Goal: Task Accomplishment & Management: Use online tool/utility

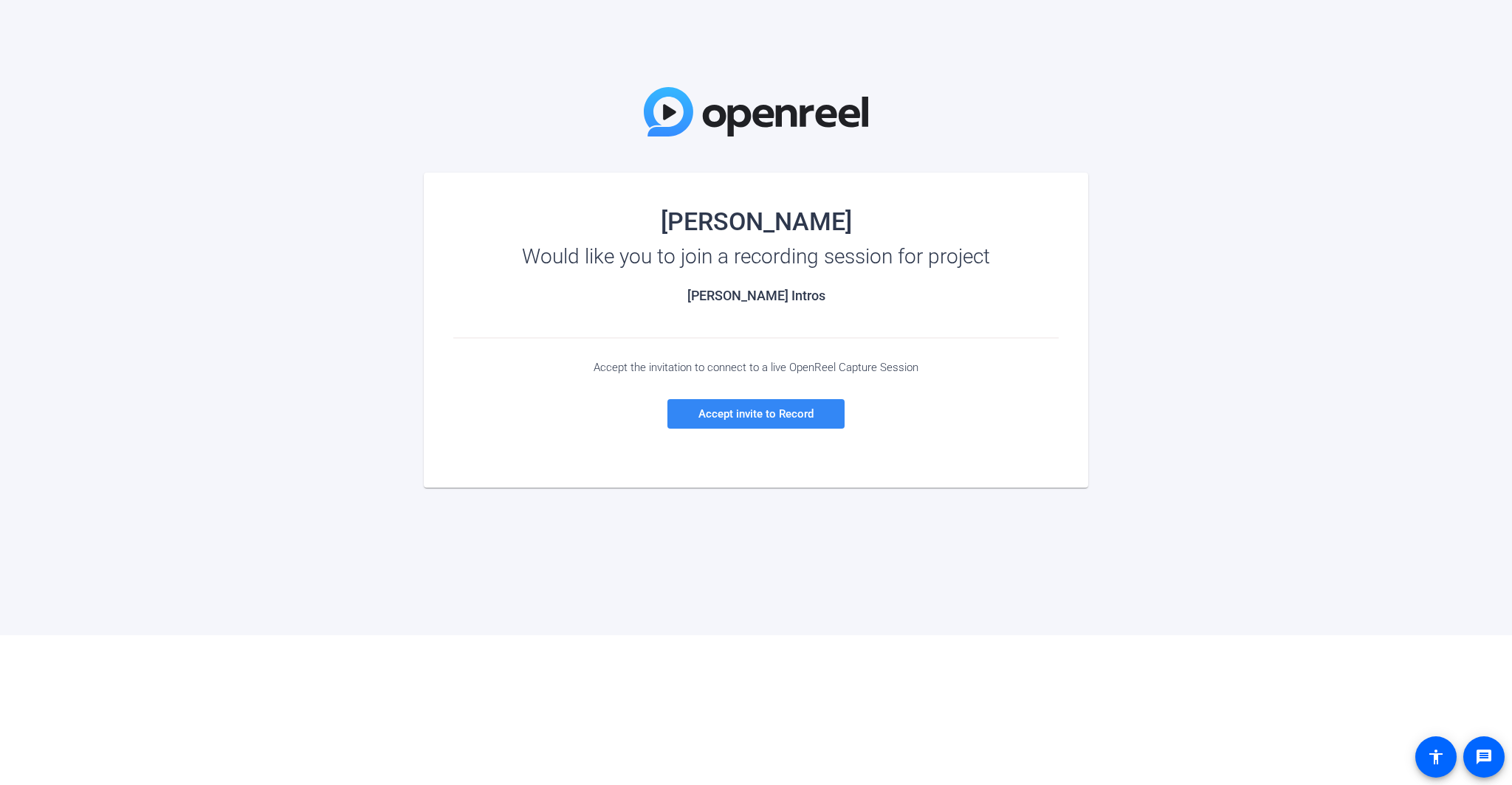
click at [780, 415] on span "Accept invite to Record" at bounding box center [756, 414] width 115 height 13
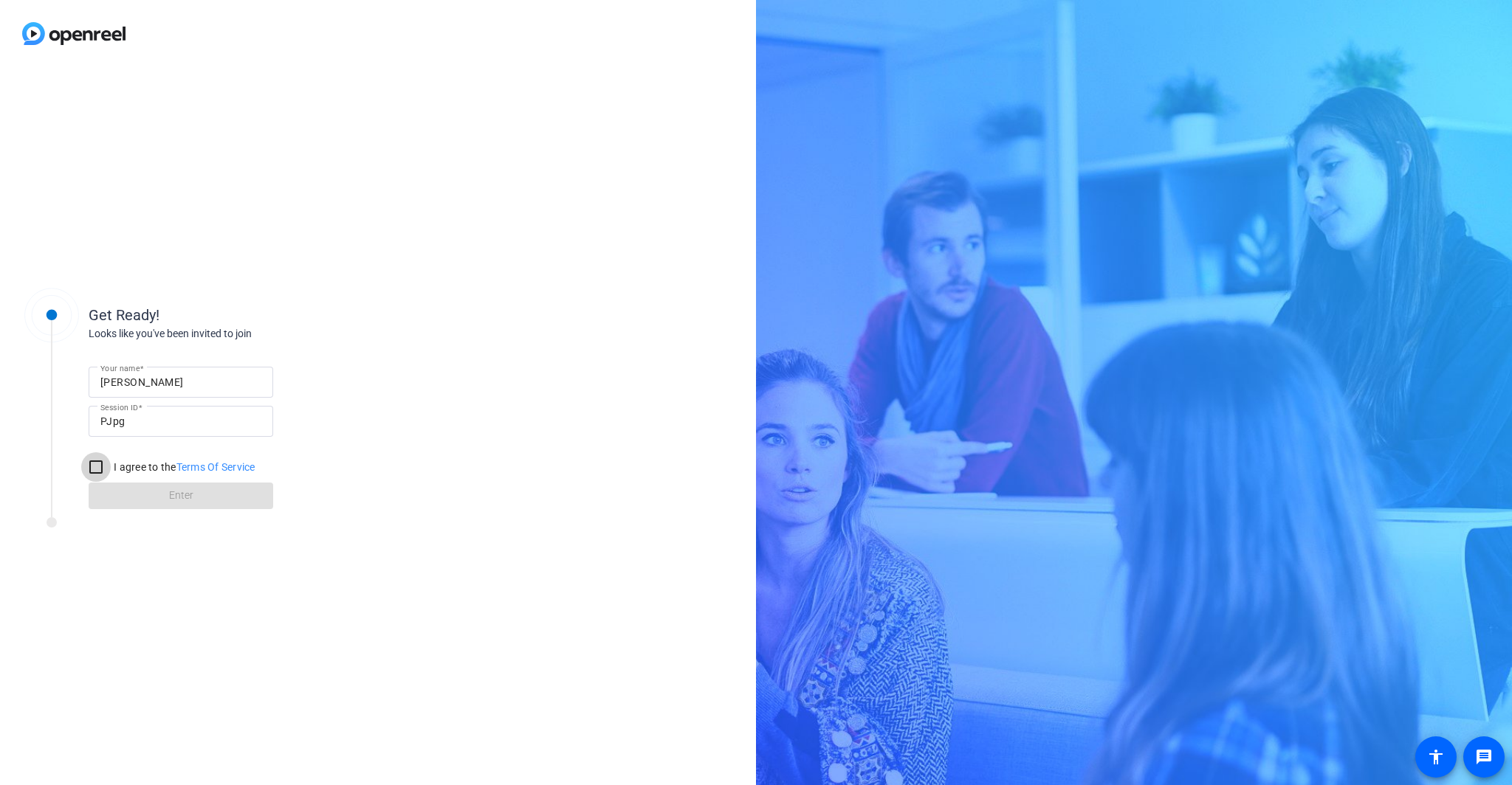
click at [97, 464] on input "I agree to the Terms Of Service" at bounding box center [96, 467] width 30 height 30
checkbox input "true"
click at [197, 491] on span at bounding box center [181, 496] width 185 height 36
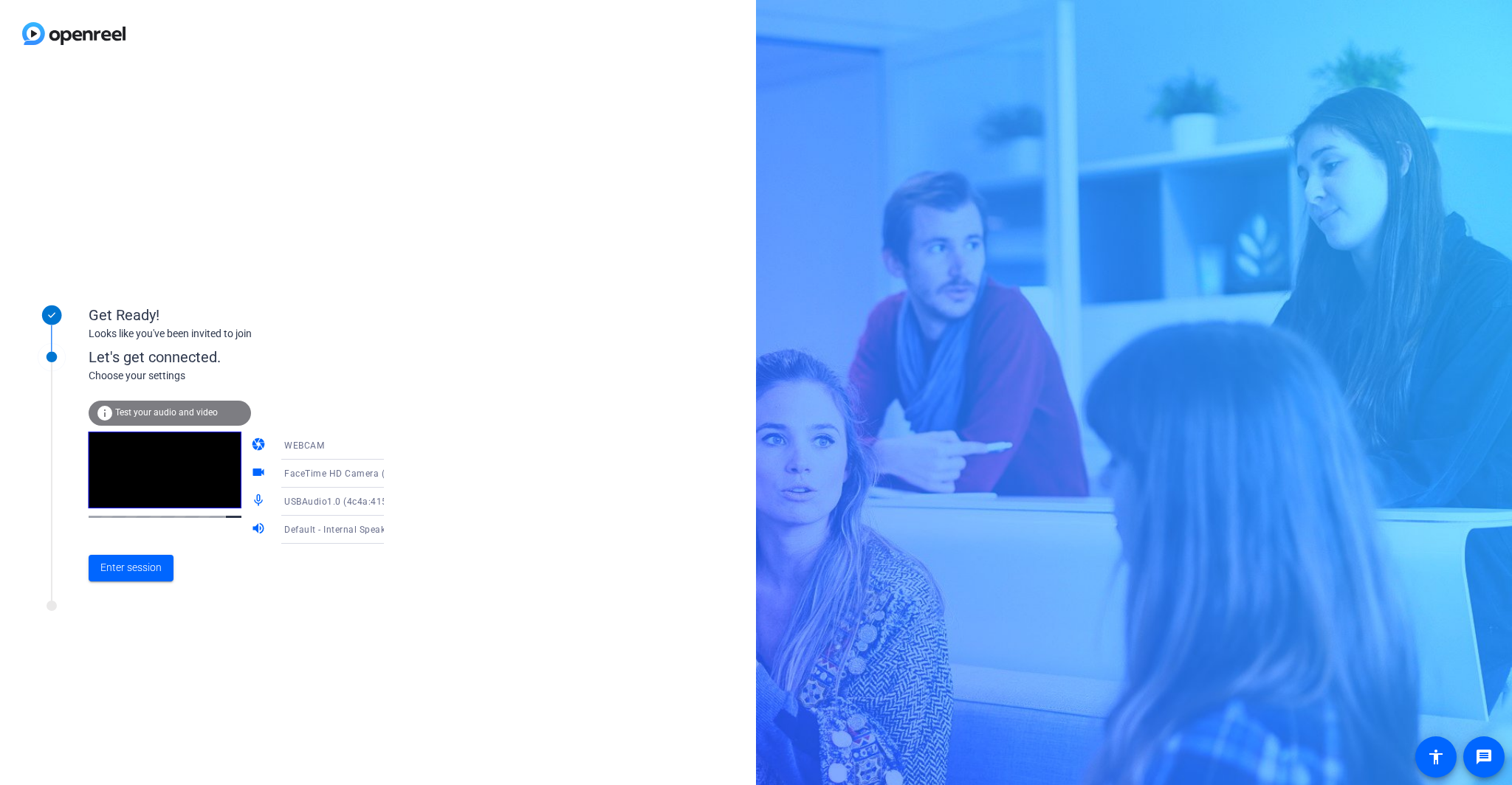
click at [167, 415] on span "Test your audio and video" at bounding box center [166, 413] width 103 height 10
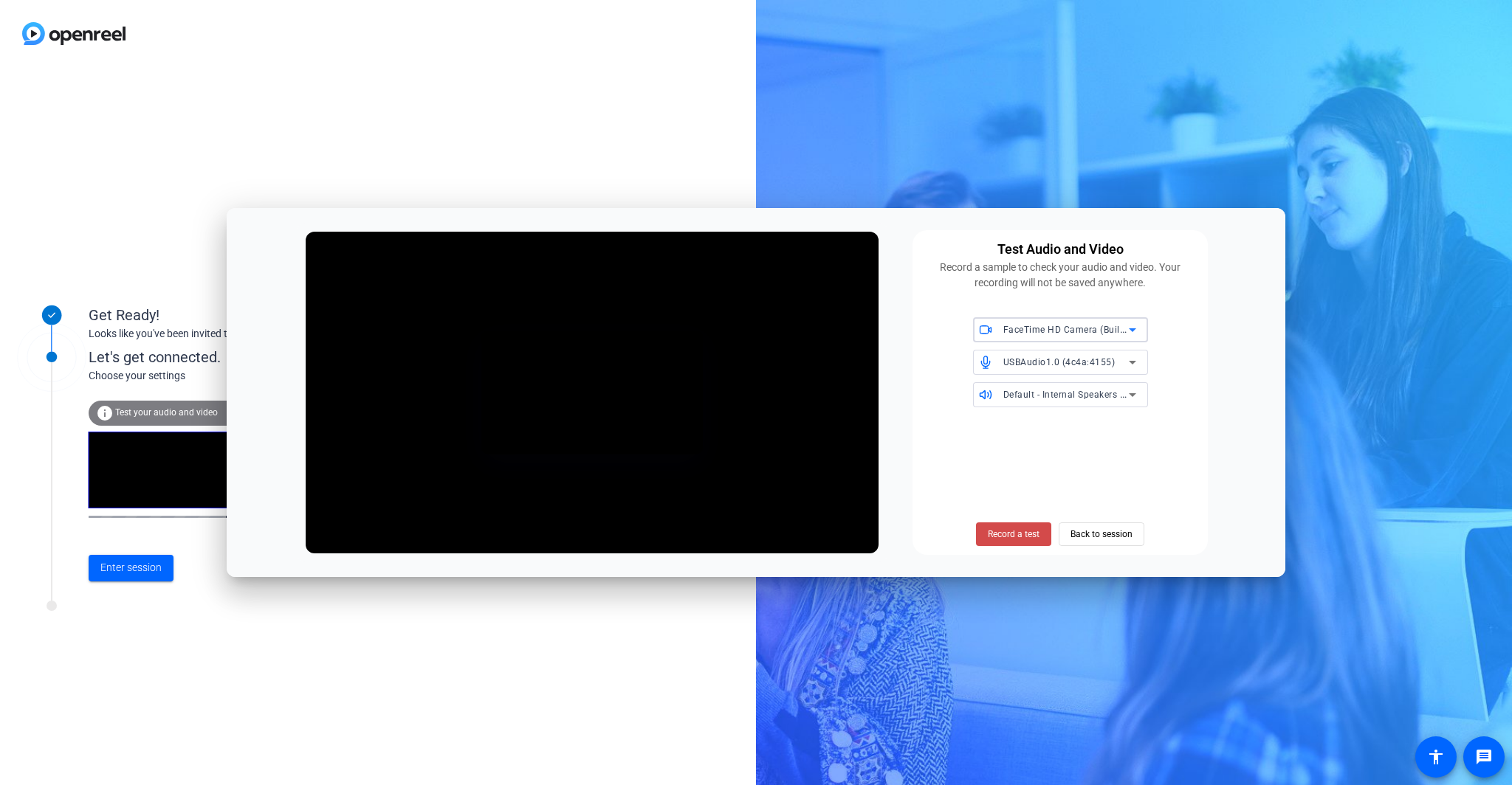
click at [1028, 533] on span "Record a test" at bounding box center [1013, 534] width 51 height 13
click at [1097, 533] on span "Back to session" at bounding box center [1101, 534] width 62 height 28
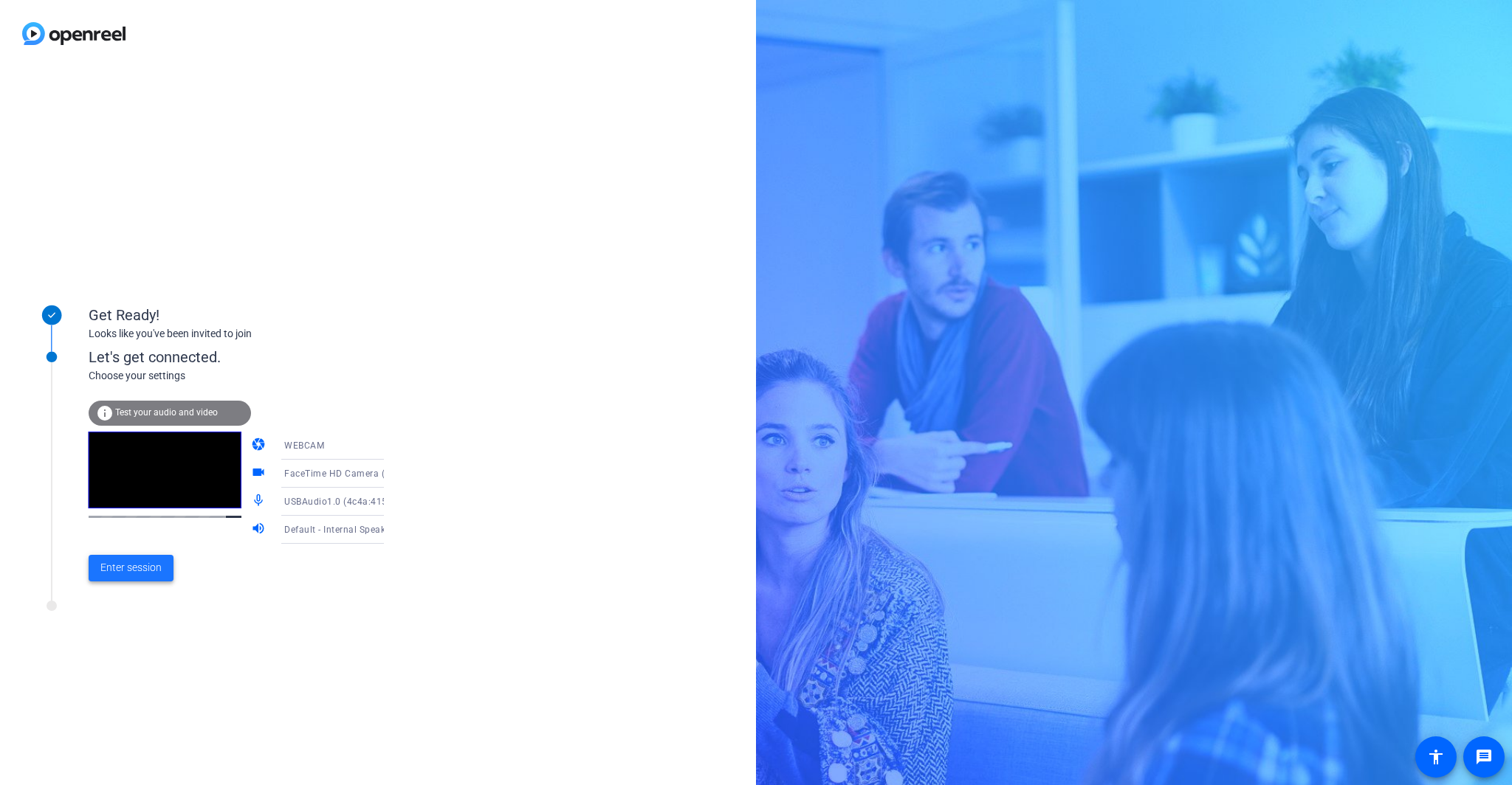
click at [147, 572] on span "Enter session" at bounding box center [131, 568] width 61 height 16
